Goal: Task Accomplishment & Management: Manage account settings

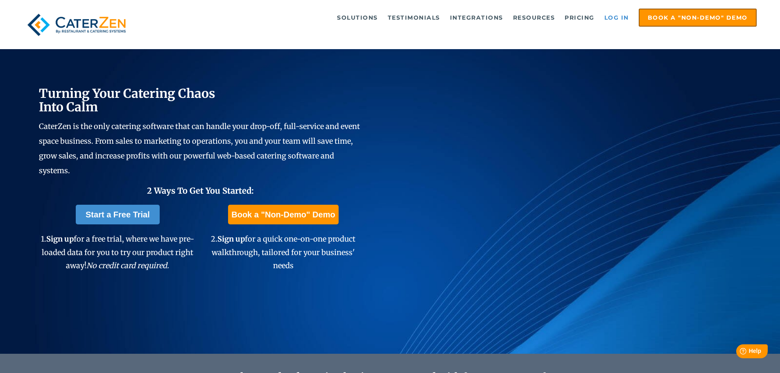
click at [620, 14] on link "Log in" at bounding box center [616, 17] width 33 height 16
click at [607, 14] on link "Log in" at bounding box center [616, 17] width 33 height 16
click at [626, 16] on link "Log in" at bounding box center [616, 17] width 33 height 16
